Goal: Task Accomplishment & Management: Manage account settings

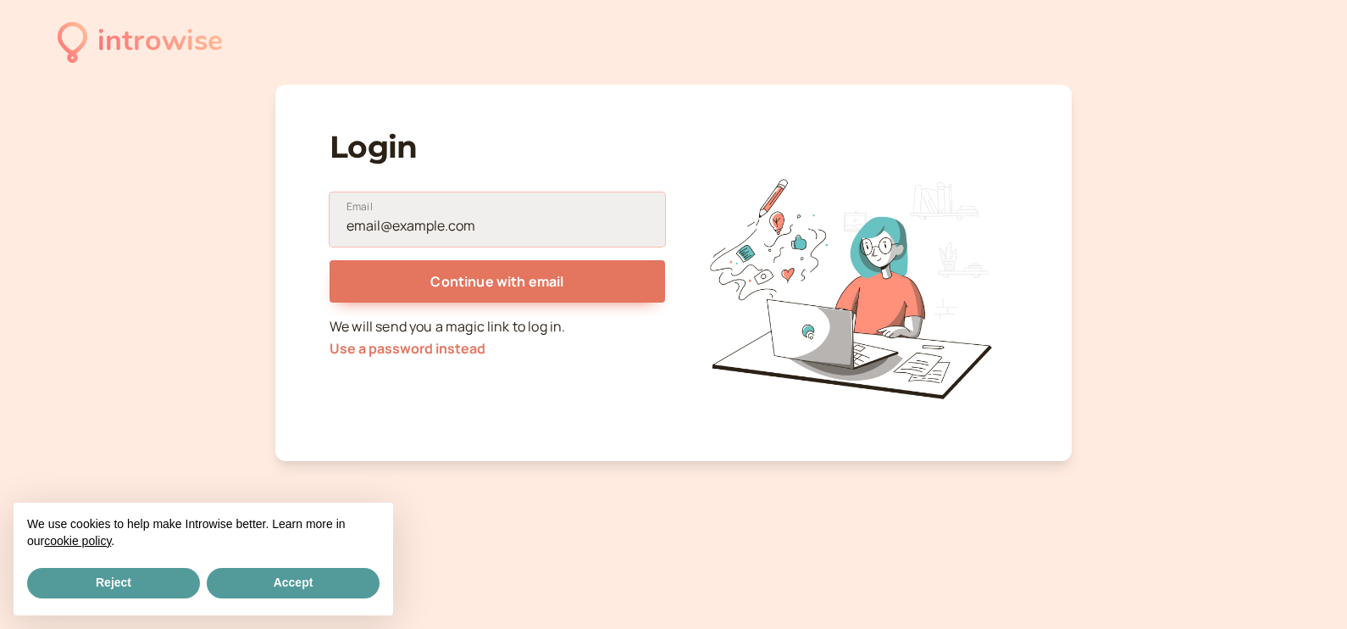
click at [470, 216] on input "Email" at bounding box center [498, 219] width 336 height 54
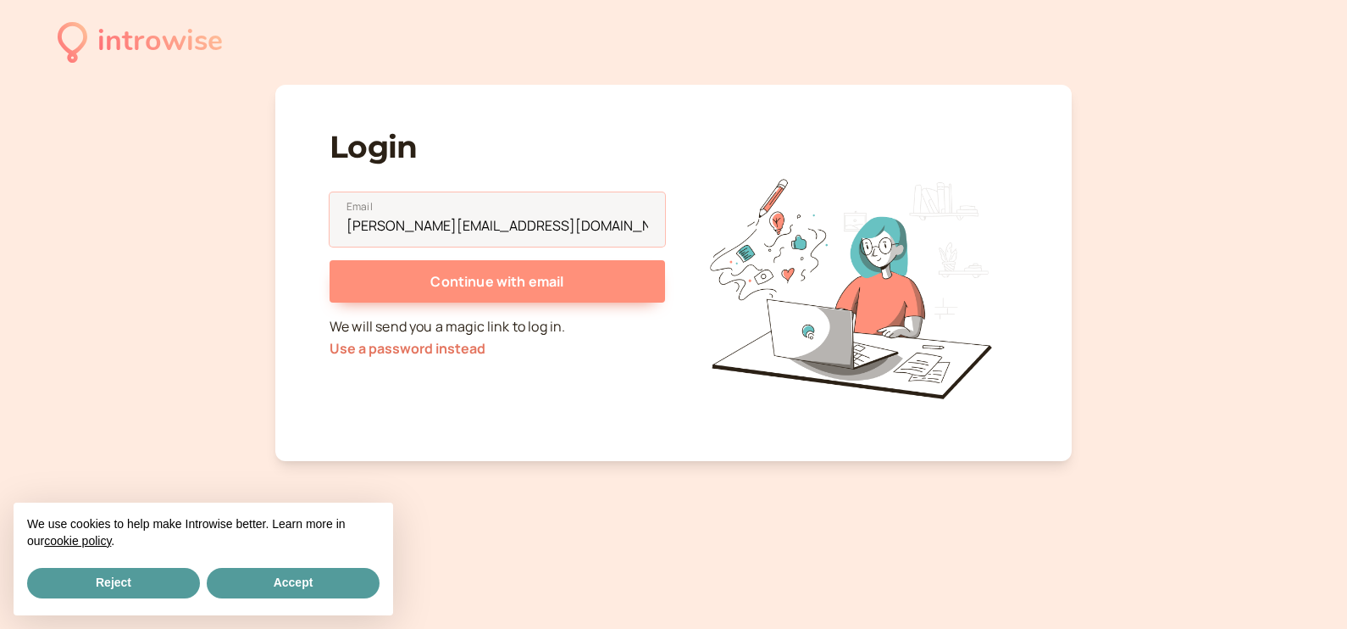
type input "[PERSON_NAME][EMAIL_ADDRESS][DOMAIN_NAME]"
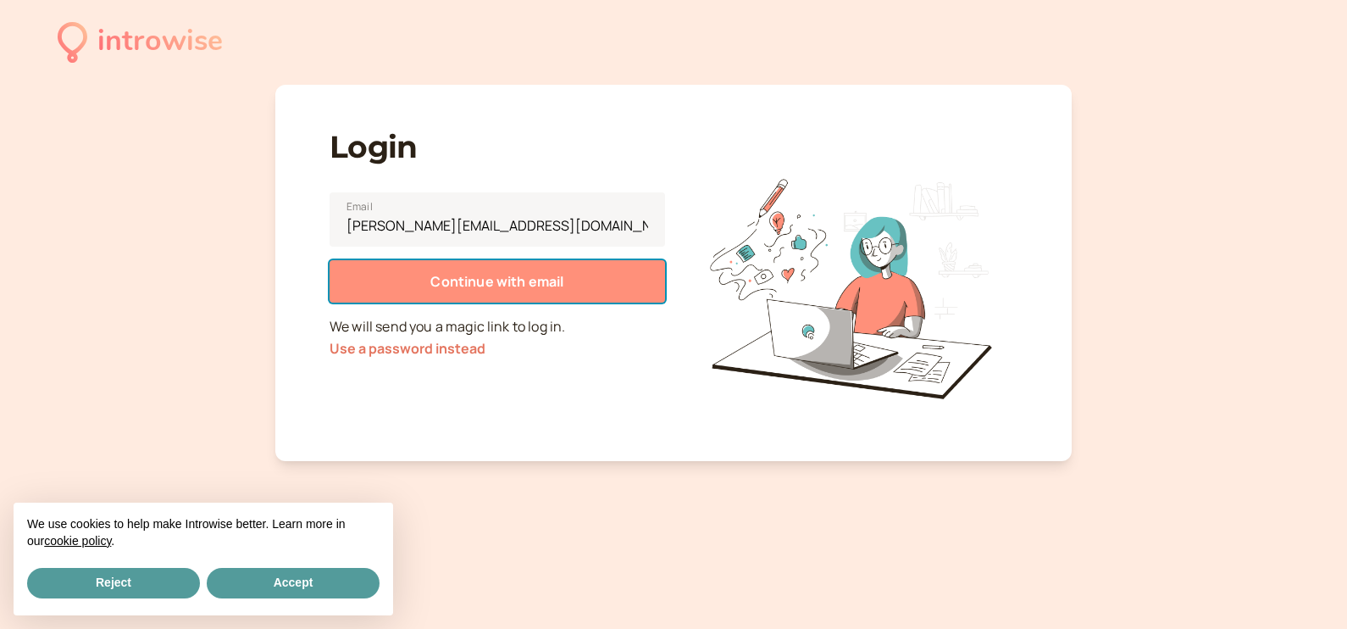
click at [506, 272] on span "Continue with email" at bounding box center [496, 281] width 133 height 19
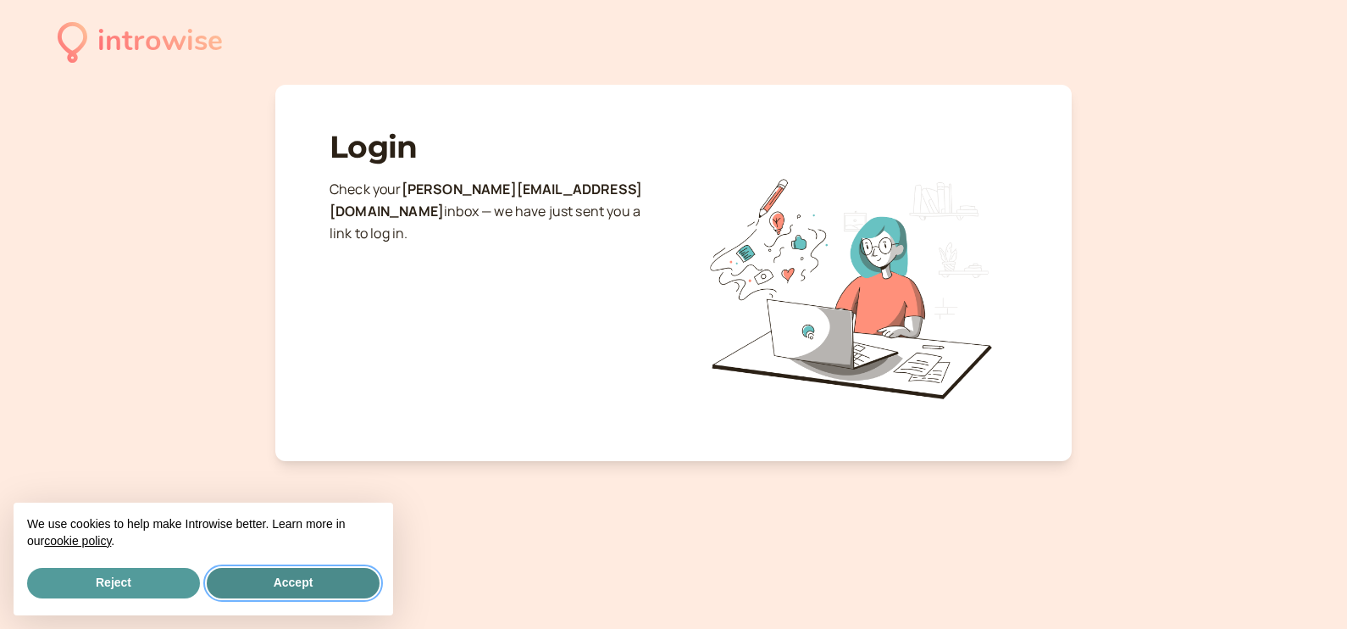
click at [279, 575] on button "Accept" at bounding box center [293, 583] width 173 height 31
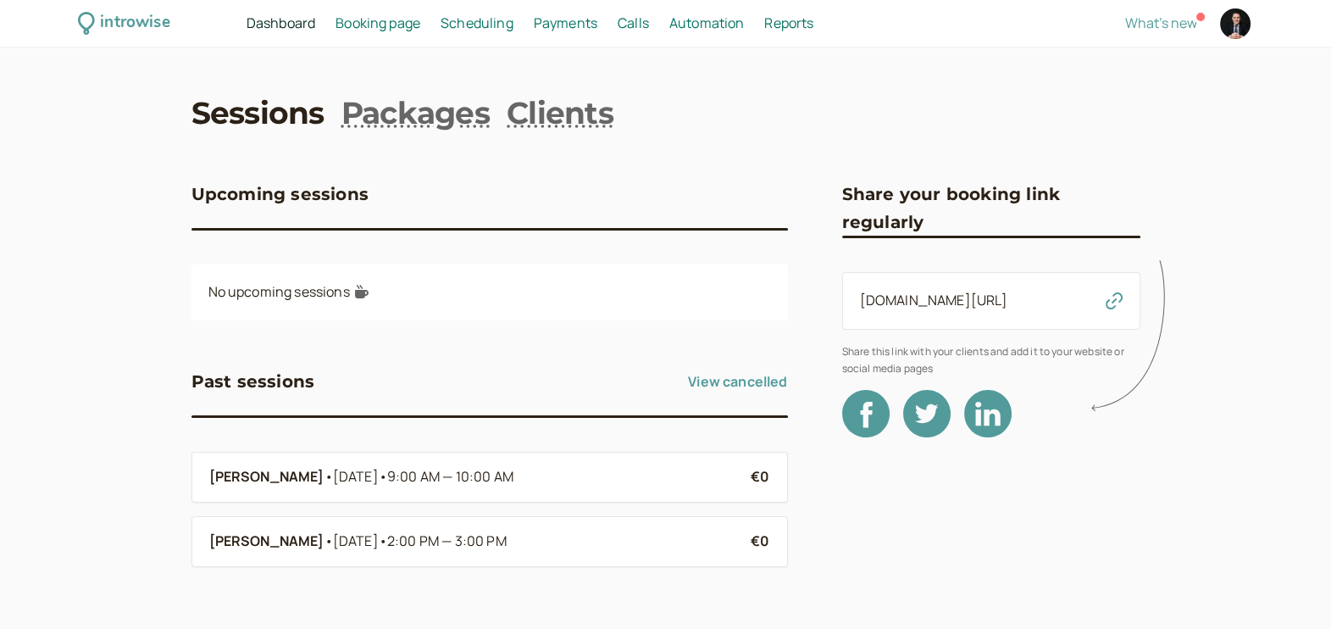
click at [1232, 25] on div at bounding box center [1235, 23] width 31 height 31
select select "Europe/Lisbon"
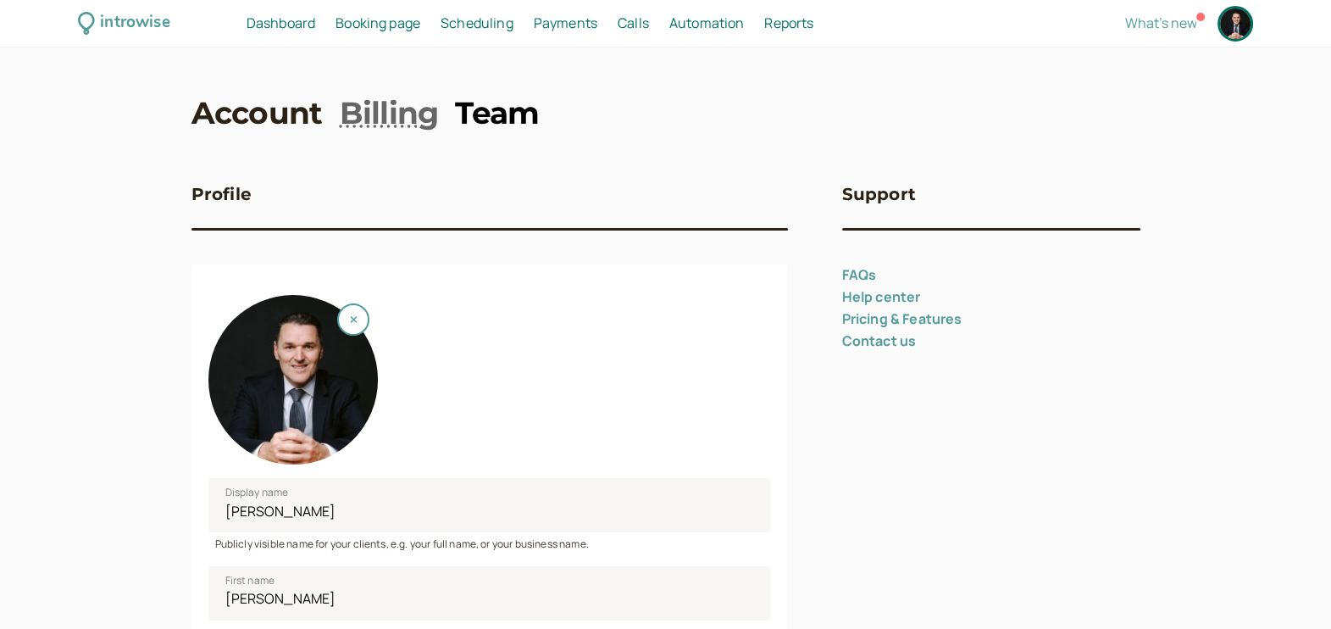
click at [508, 102] on link "Team" at bounding box center [497, 113] width 84 height 42
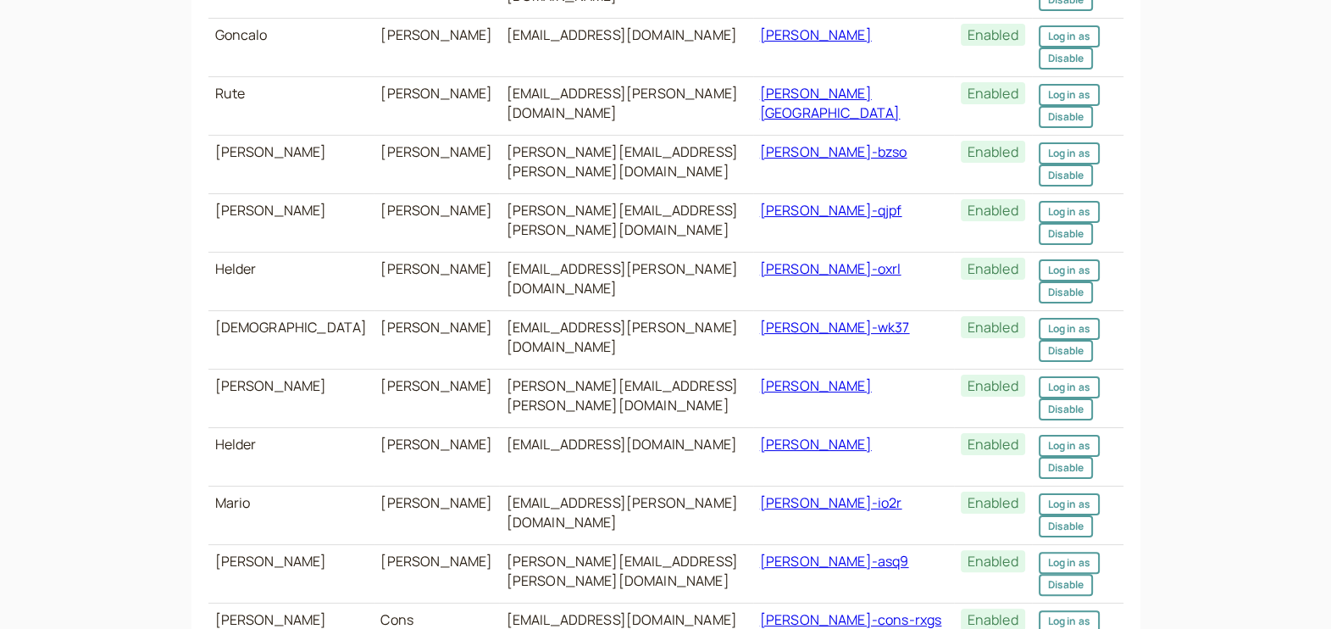
scroll to position [468, 0]
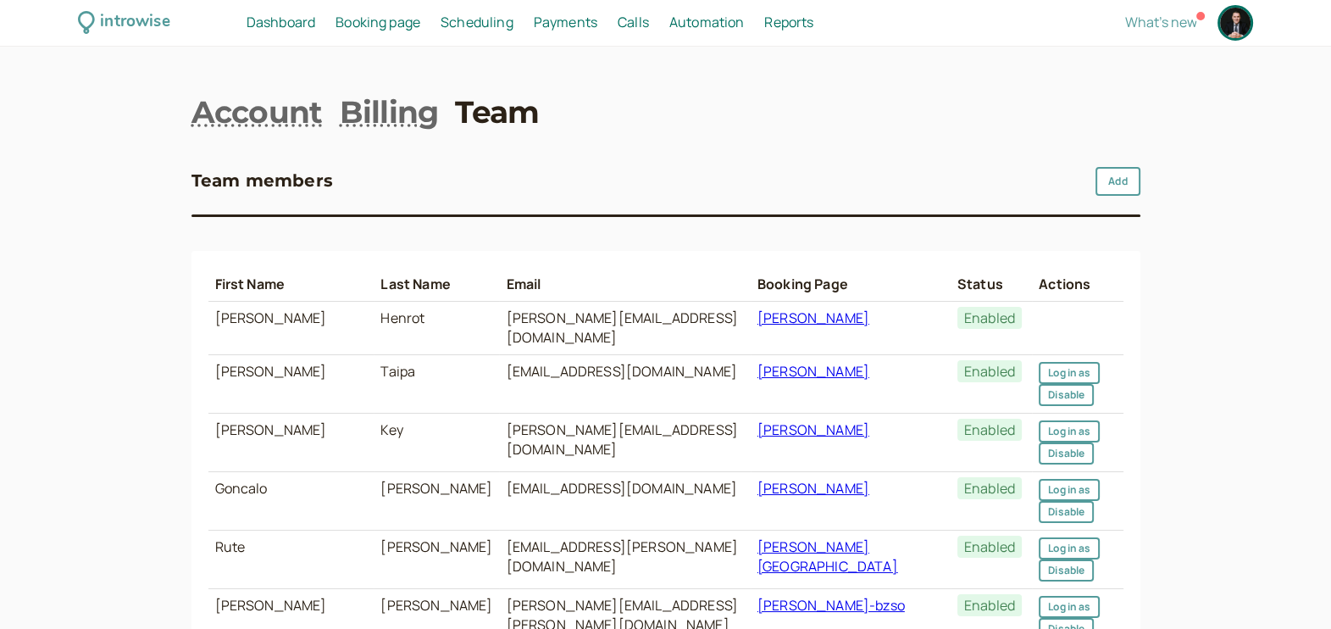
scroll to position [0, 0]
